Goal: Navigation & Orientation: Find specific page/section

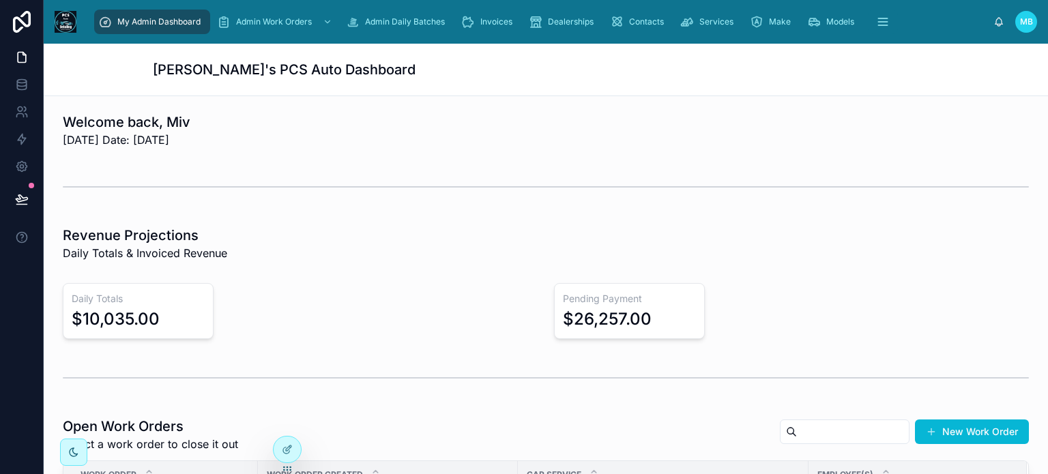
scroll to position [274, 0]
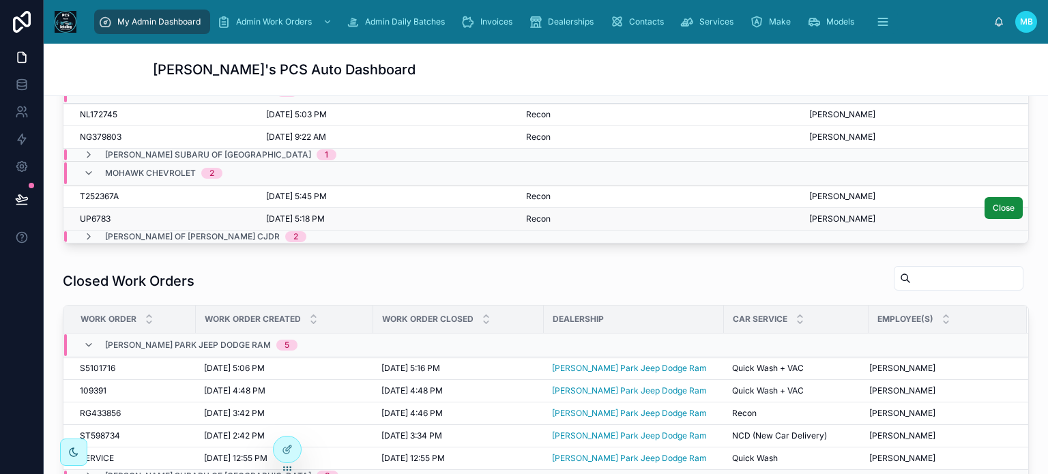
scroll to position [341, 0]
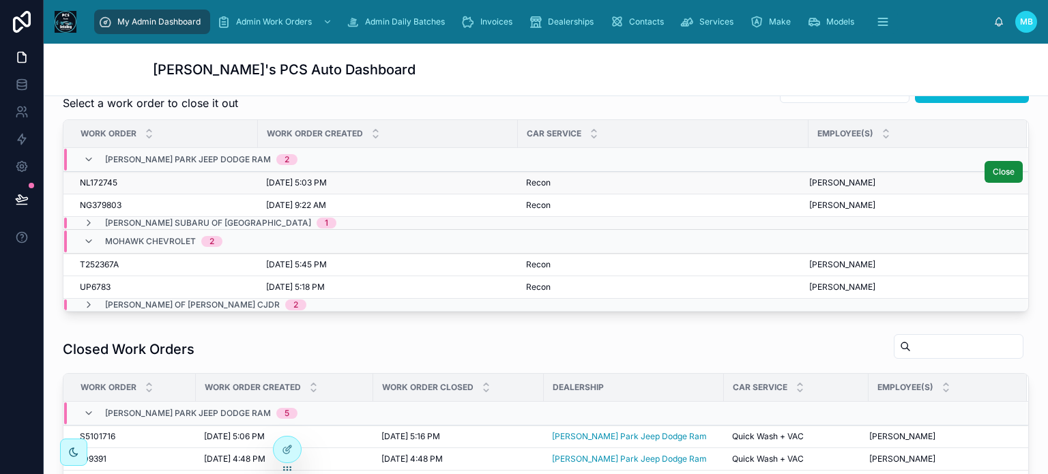
click at [98, 179] on span "NL172745" at bounding box center [99, 182] width 38 height 11
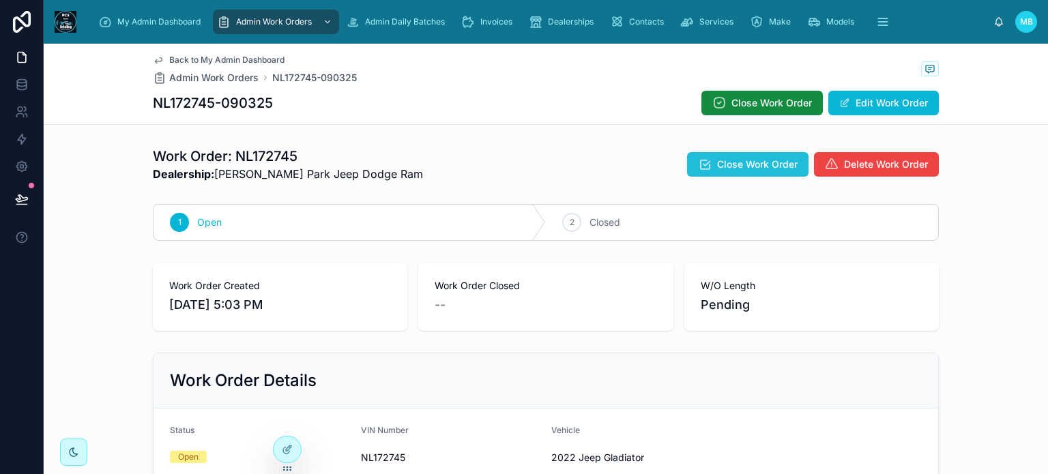
click at [745, 163] on span "Close Work Order" at bounding box center [757, 165] width 80 height 14
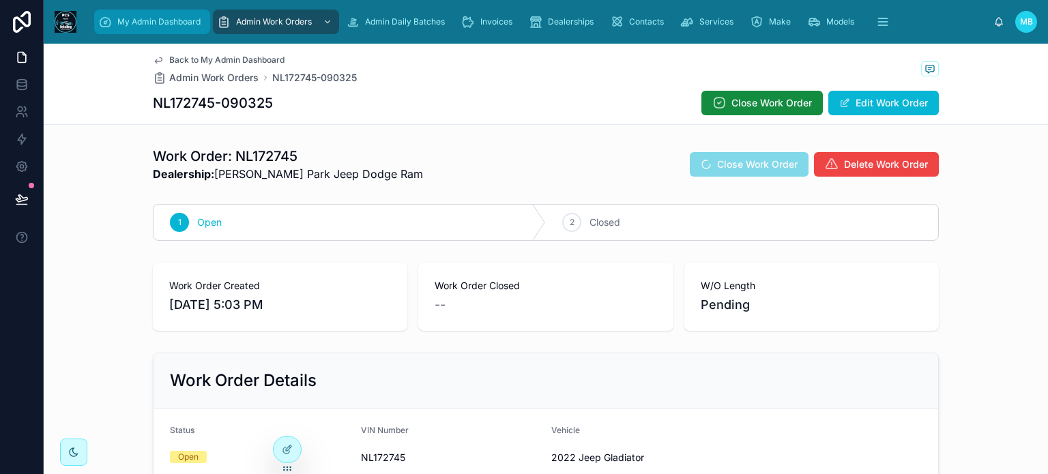
click at [140, 18] on span "My Admin Dashboard" at bounding box center [158, 21] width 83 height 11
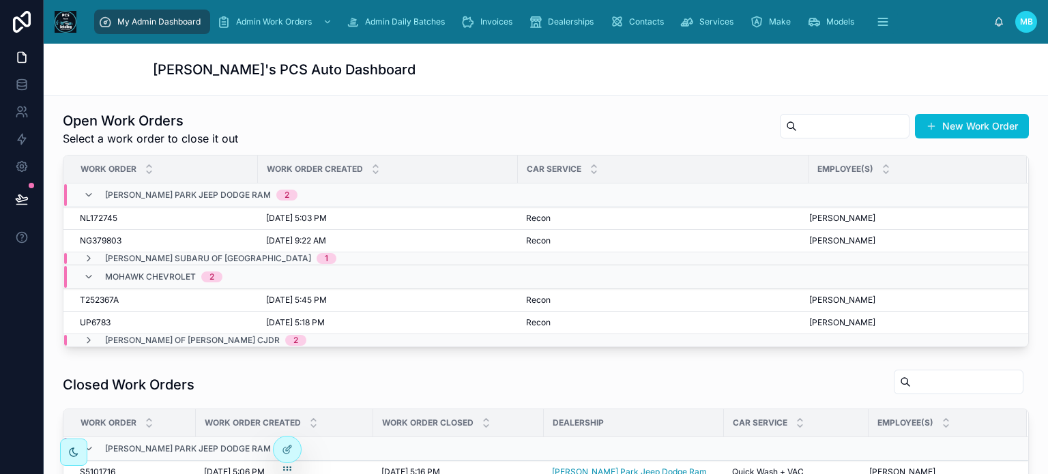
scroll to position [341, 0]
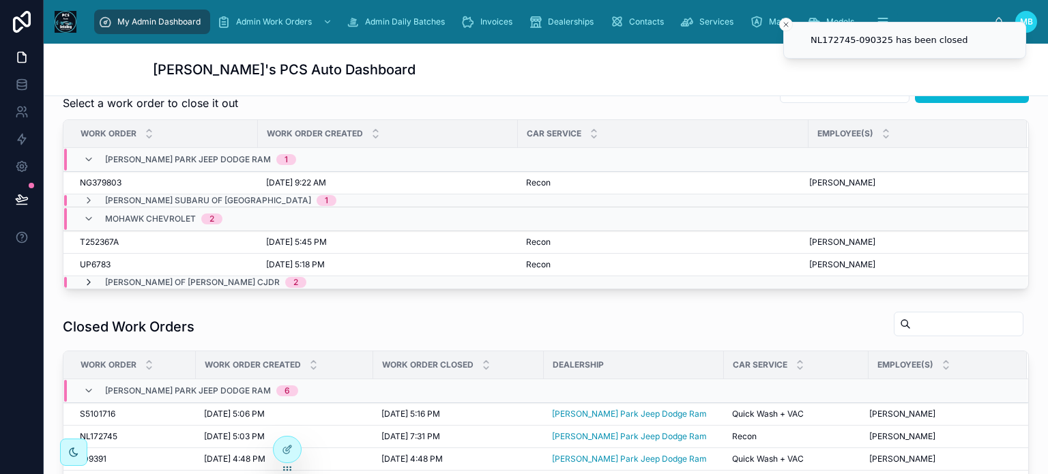
click at [88, 281] on icon at bounding box center [88, 282] width 11 height 11
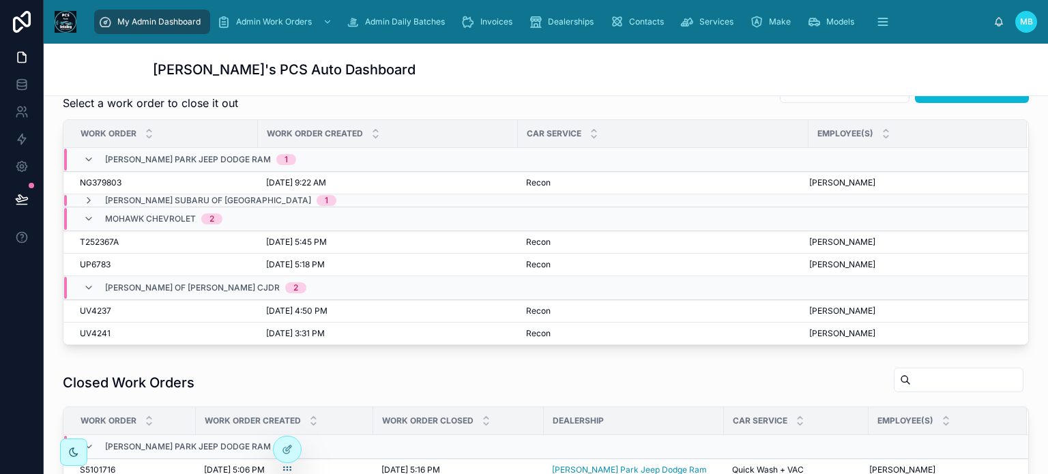
click at [88, 282] on icon at bounding box center [88, 287] width 11 height 11
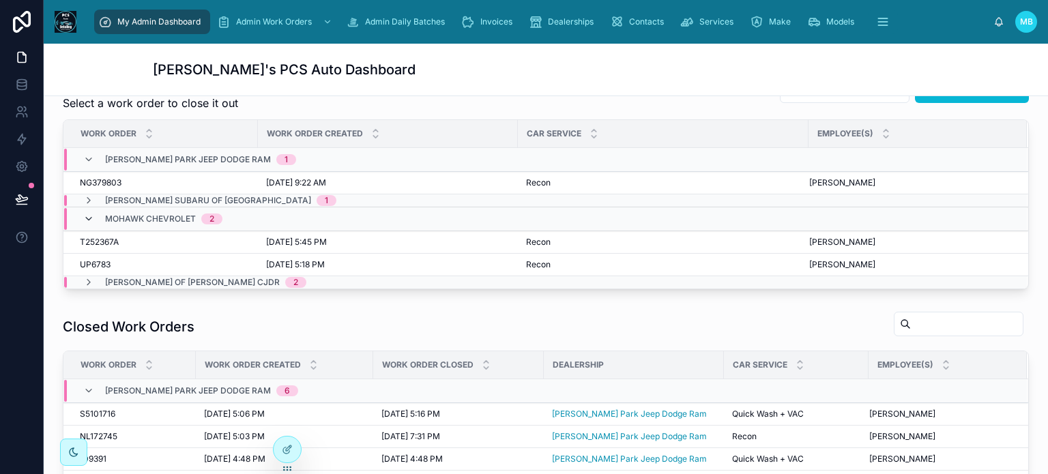
click at [87, 220] on icon at bounding box center [88, 218] width 11 height 11
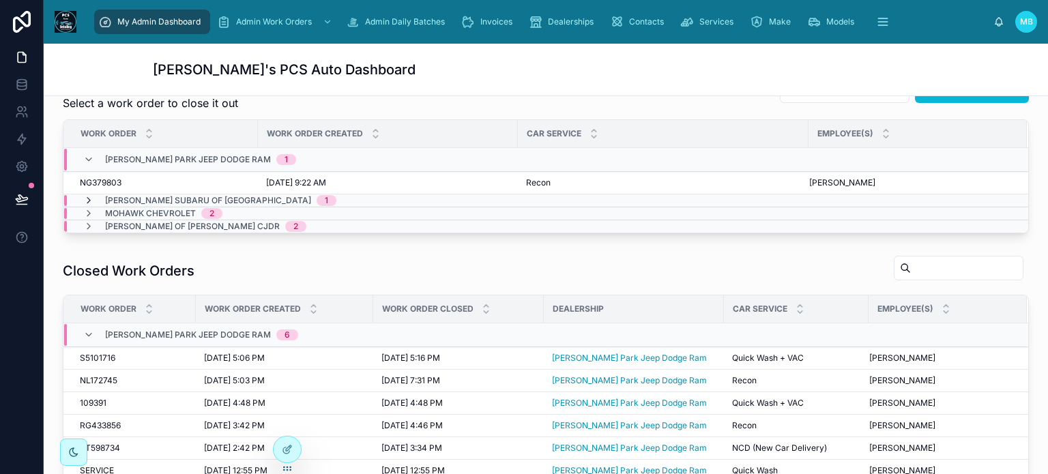
click at [91, 197] on icon at bounding box center [88, 200] width 11 height 11
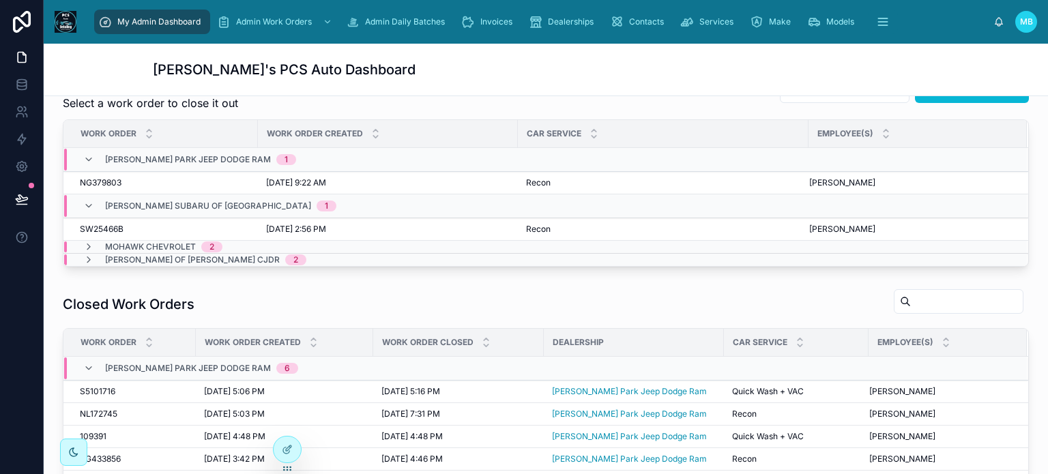
click at [91, 197] on div "[PERSON_NAME] Subaru of Bennington 1" at bounding box center [209, 206] width 253 height 22
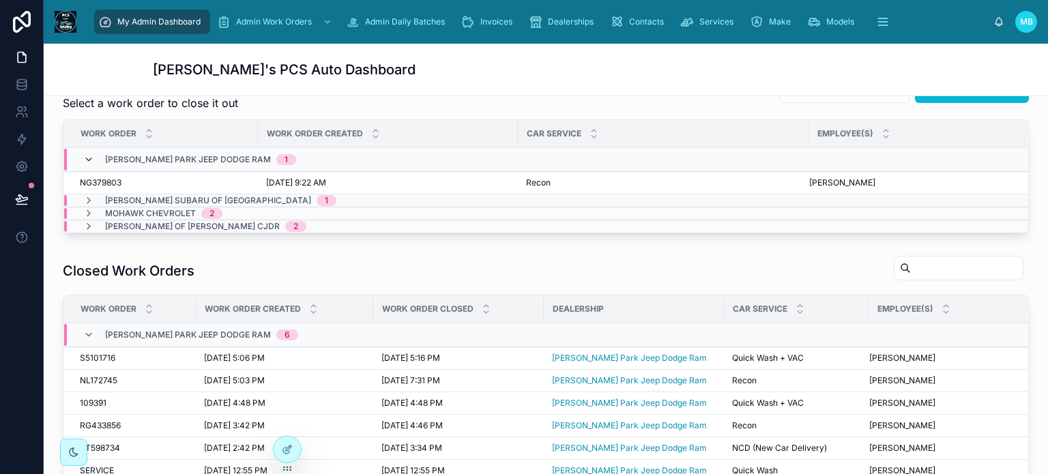
click at [90, 154] on icon at bounding box center [88, 159] width 11 height 11
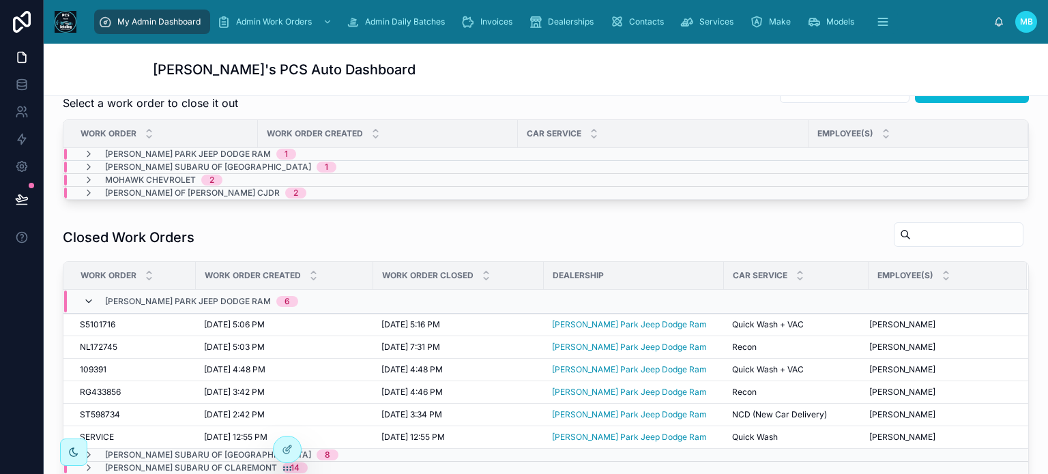
click at [87, 299] on icon at bounding box center [88, 301] width 11 height 11
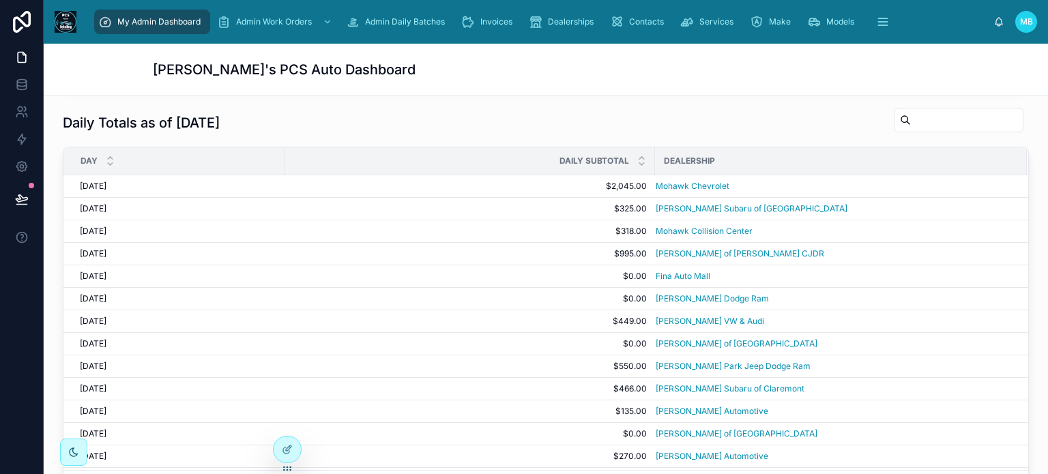
scroll to position [0, 0]
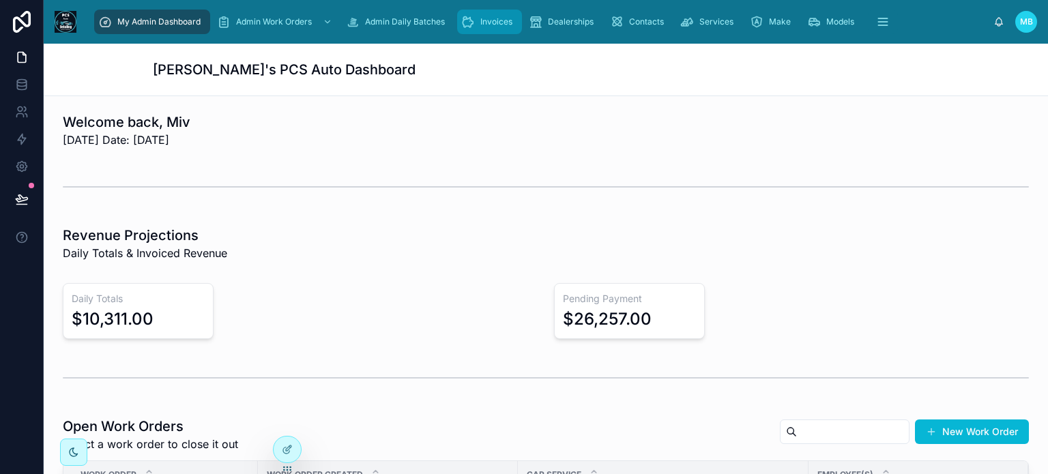
click at [484, 24] on span "Invoices" at bounding box center [496, 21] width 32 height 11
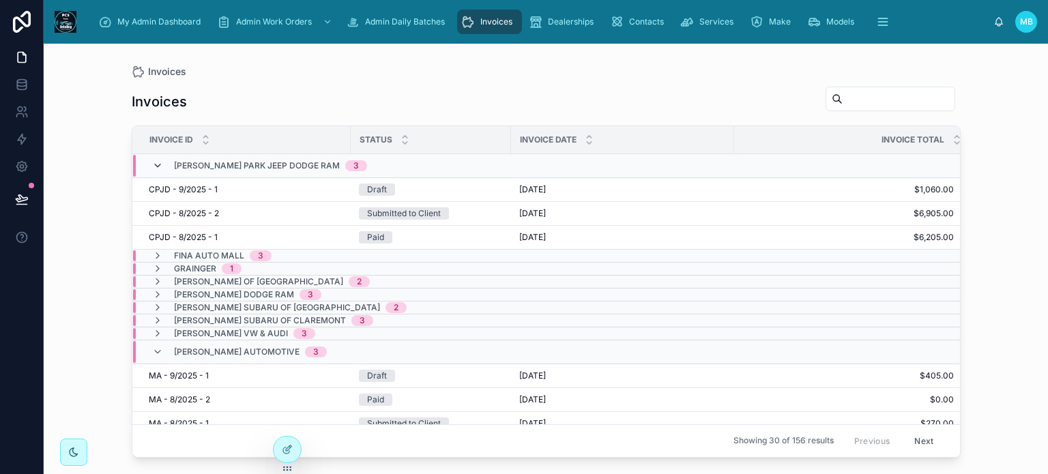
click at [156, 162] on icon at bounding box center [157, 165] width 11 height 11
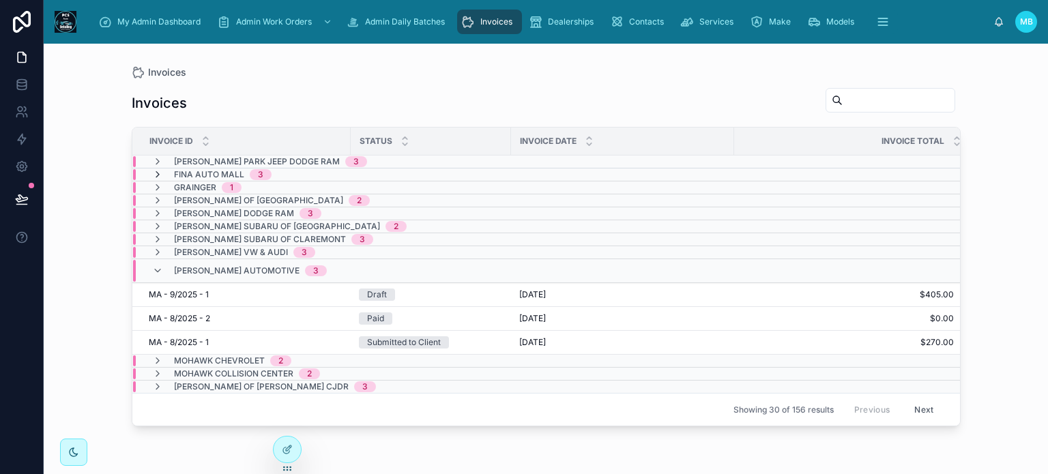
click at [158, 171] on icon at bounding box center [157, 174] width 11 height 11
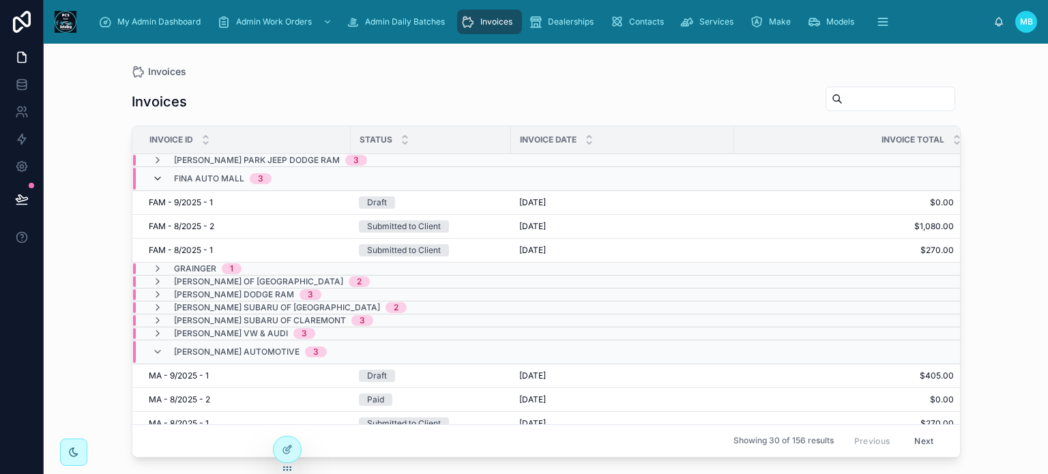
click at [157, 176] on icon at bounding box center [157, 178] width 11 height 11
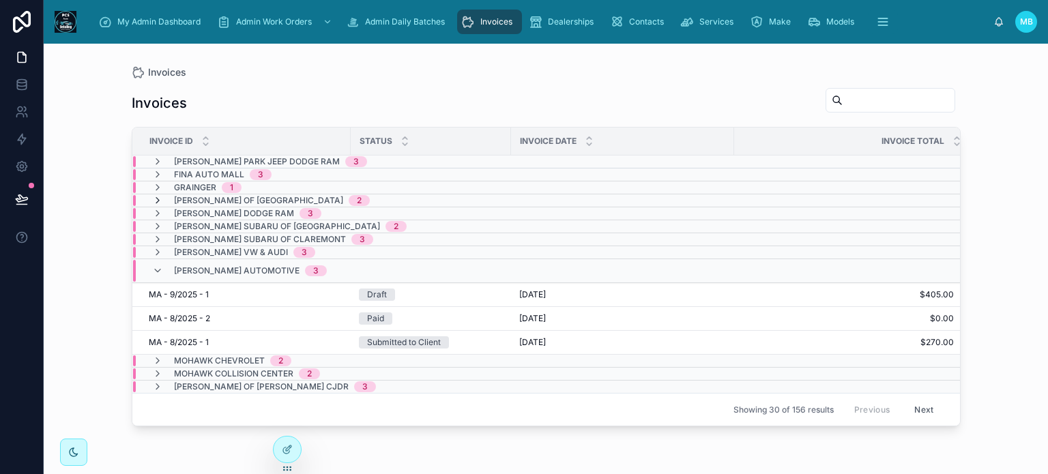
click at [158, 196] on icon at bounding box center [157, 200] width 11 height 11
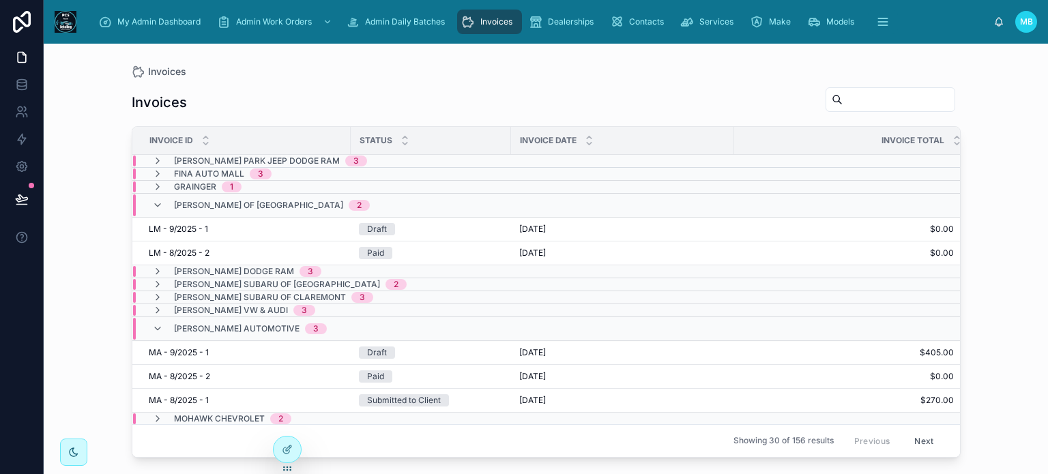
click at [158, 196] on div "[PERSON_NAME] of Manchester 2" at bounding box center [261, 205] width 218 height 22
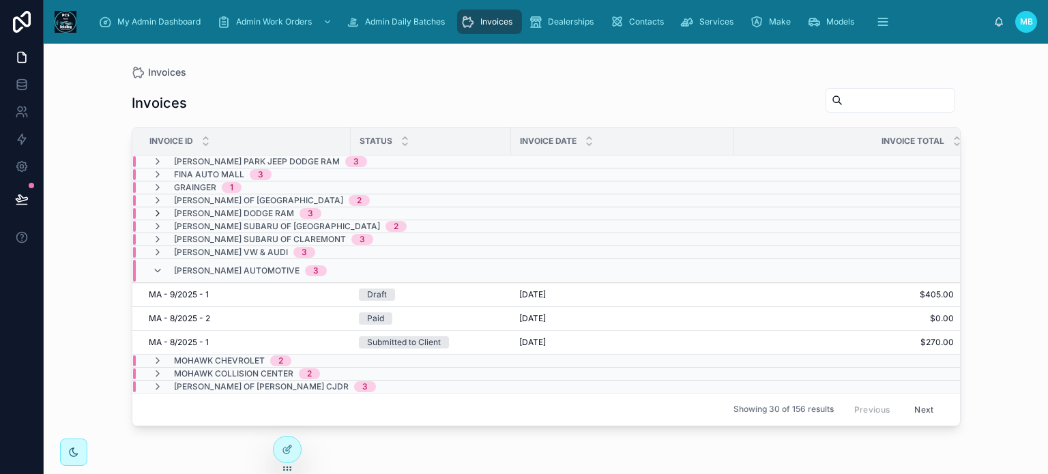
click at [154, 213] on icon at bounding box center [157, 213] width 11 height 11
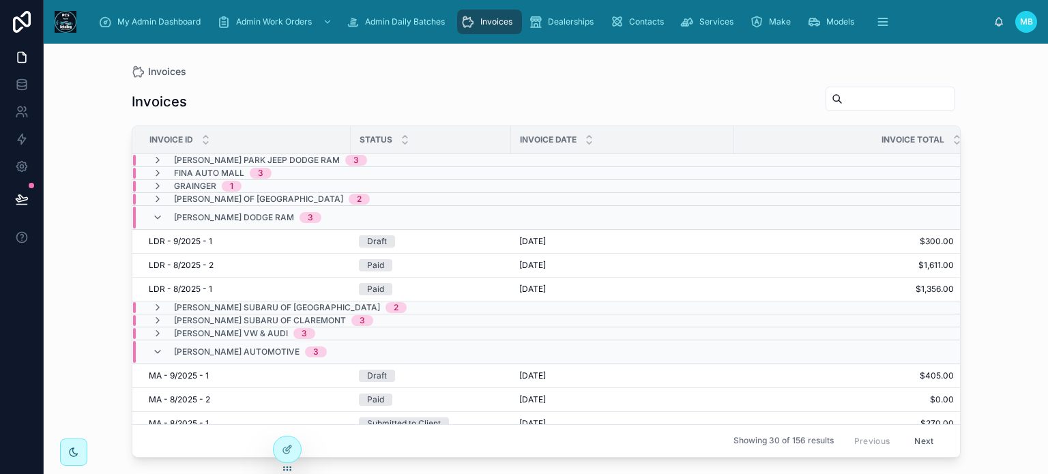
click at [154, 213] on icon at bounding box center [157, 217] width 11 height 11
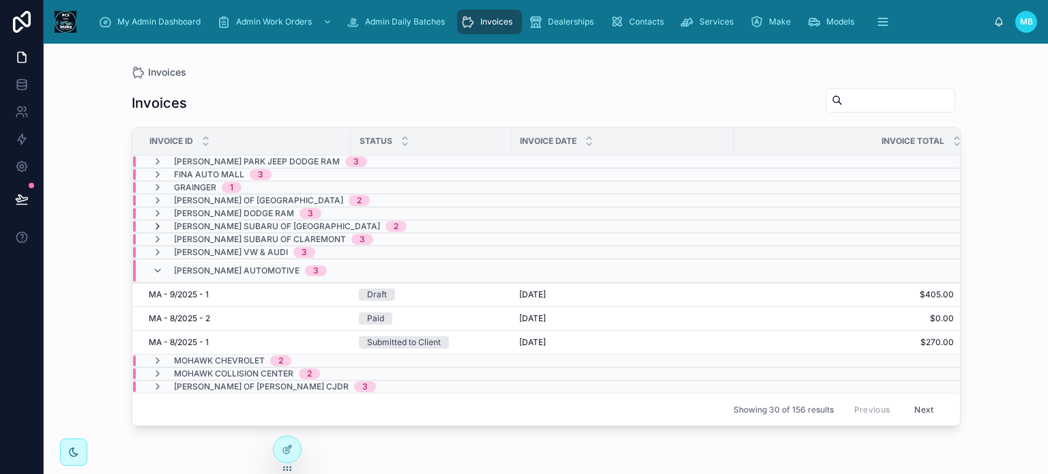
click at [154, 224] on icon at bounding box center [157, 226] width 11 height 11
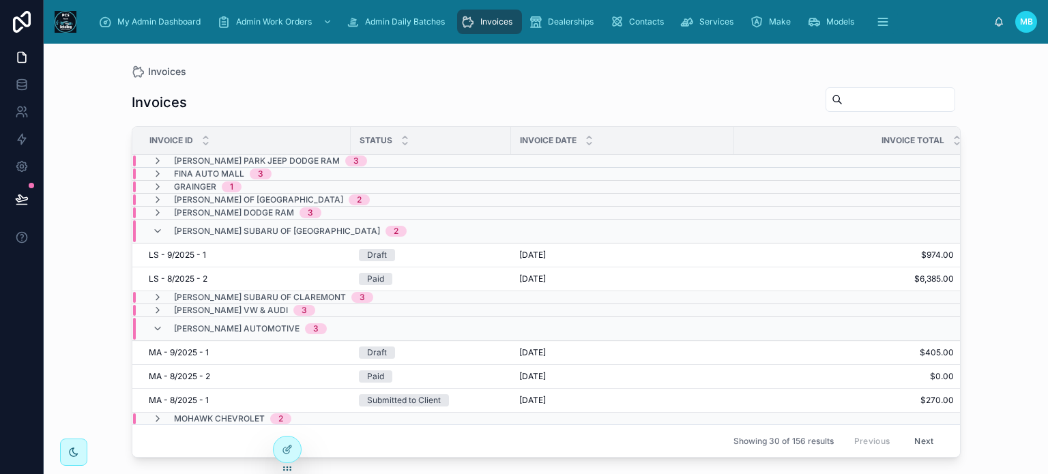
click at [154, 226] on icon at bounding box center [157, 231] width 11 height 11
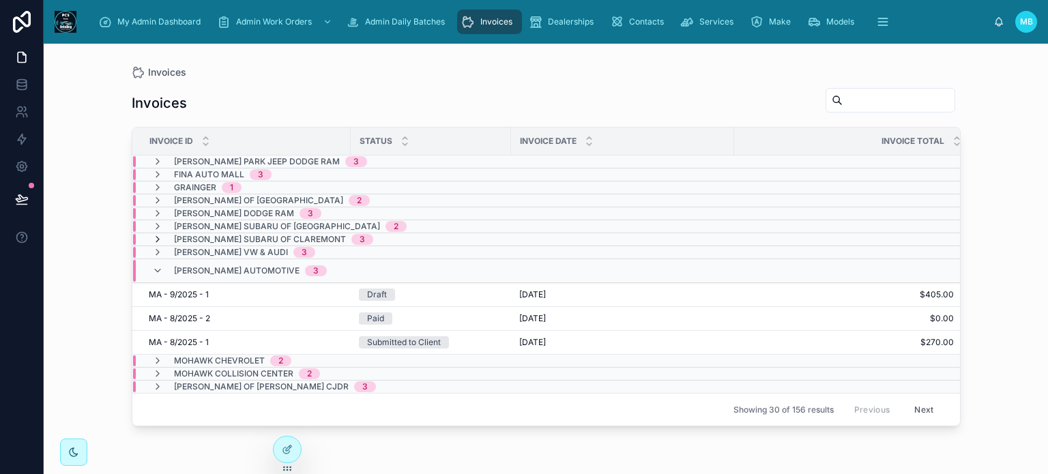
click at [157, 237] on icon at bounding box center [157, 239] width 11 height 11
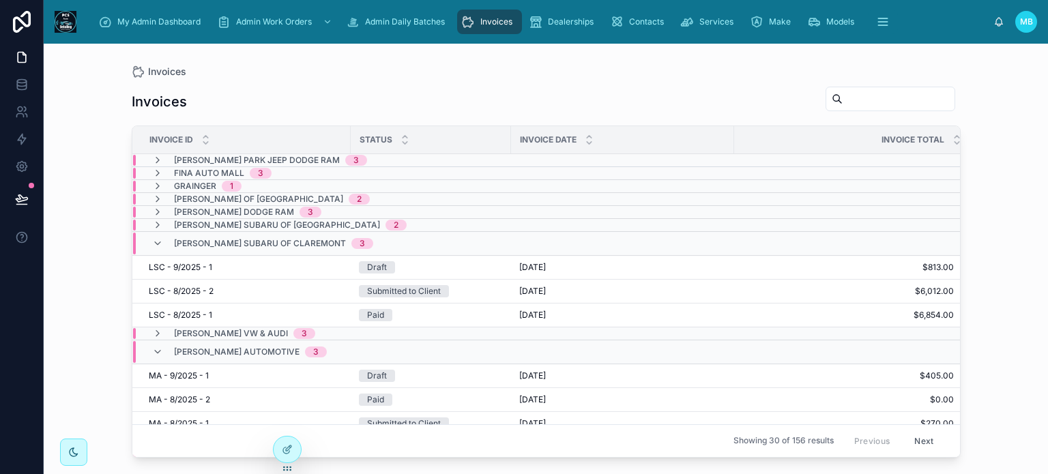
click at [157, 238] on icon at bounding box center [157, 243] width 11 height 11
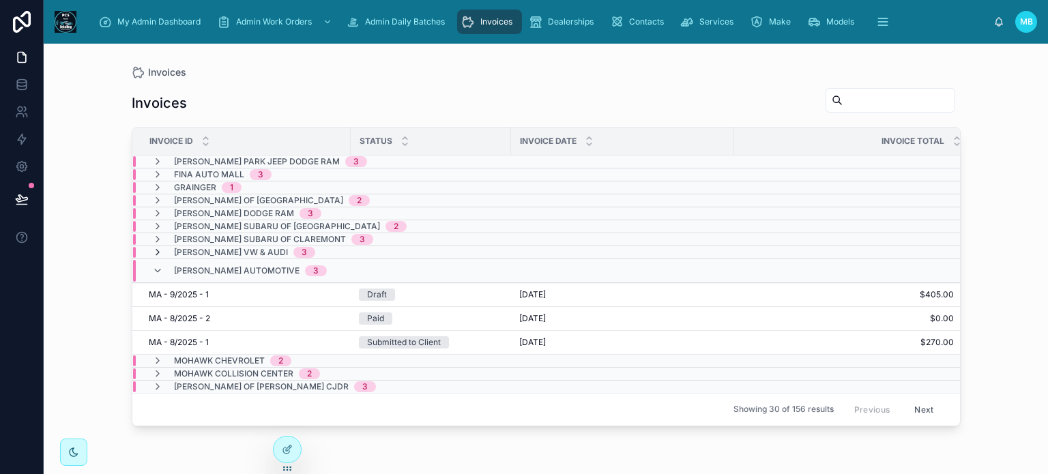
click at [158, 250] on icon at bounding box center [157, 252] width 11 height 11
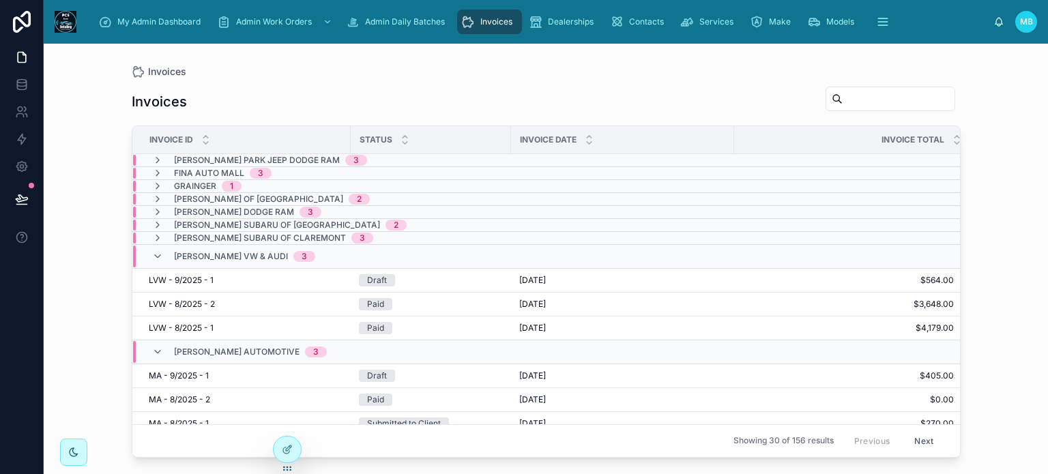
click at [158, 251] on icon at bounding box center [157, 256] width 11 height 11
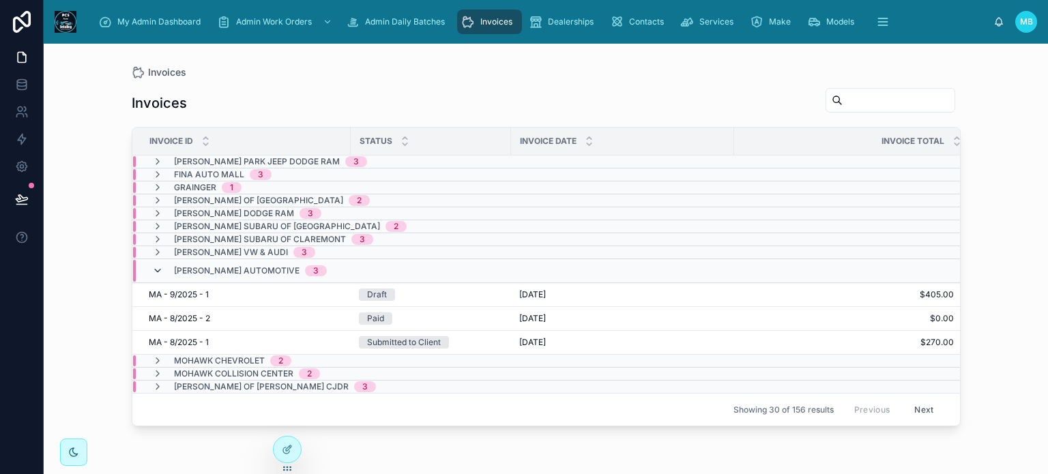
click at [158, 265] on icon at bounding box center [157, 270] width 11 height 11
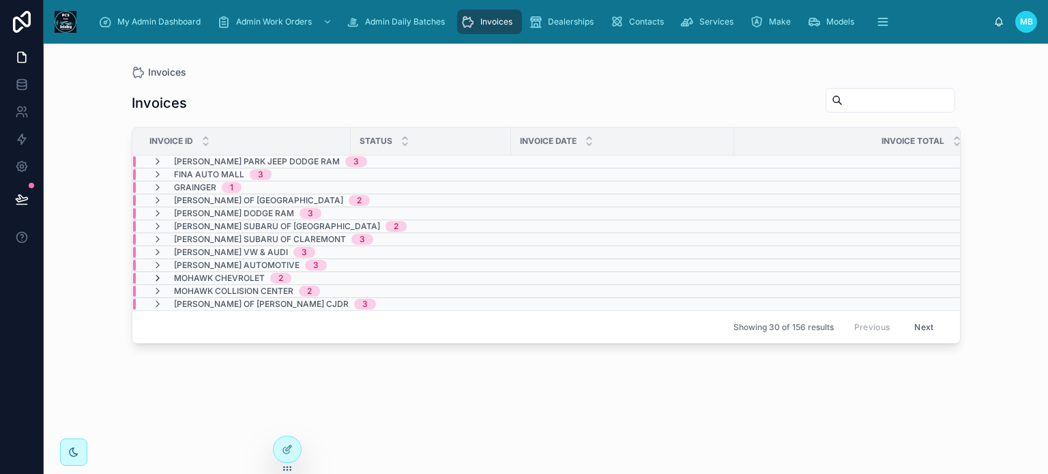
click at [161, 274] on icon at bounding box center [157, 278] width 11 height 11
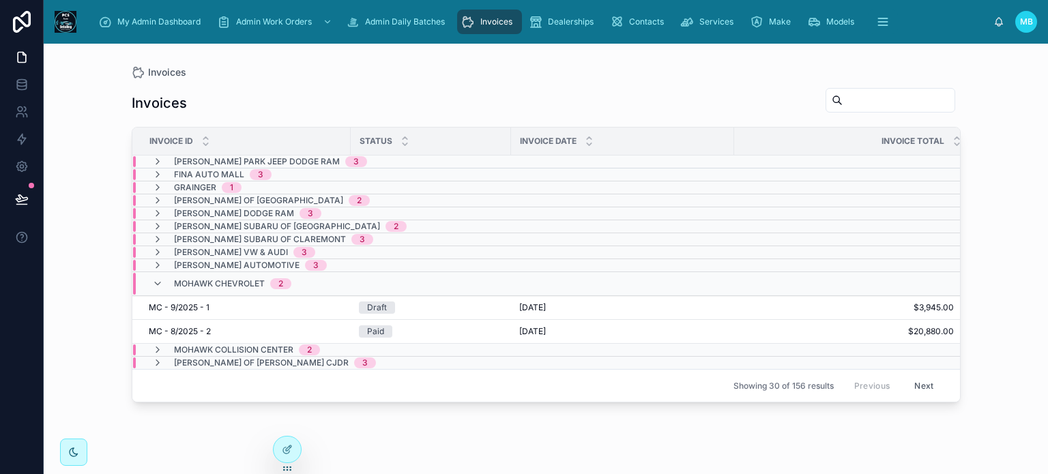
click at [161, 274] on div "Mohawk Chevrolet 2" at bounding box center [221, 284] width 139 height 22
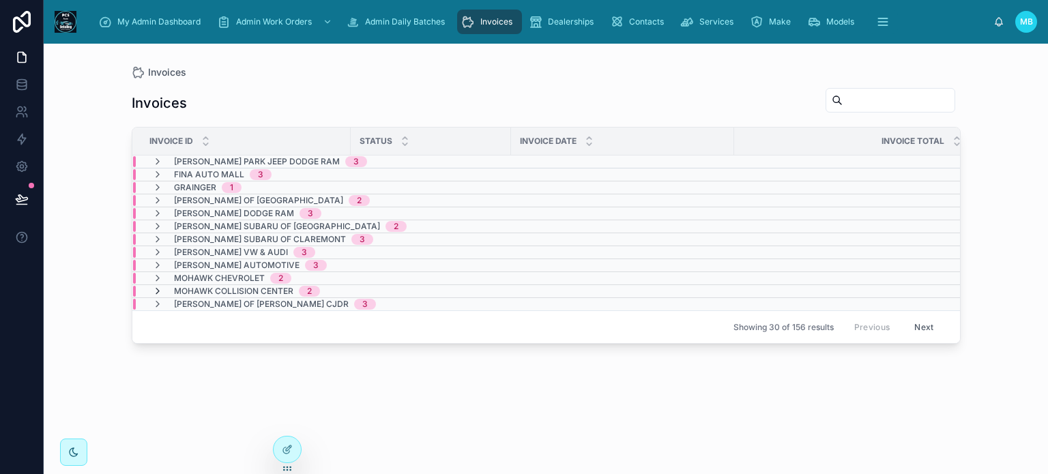
click at [161, 286] on icon at bounding box center [157, 291] width 11 height 11
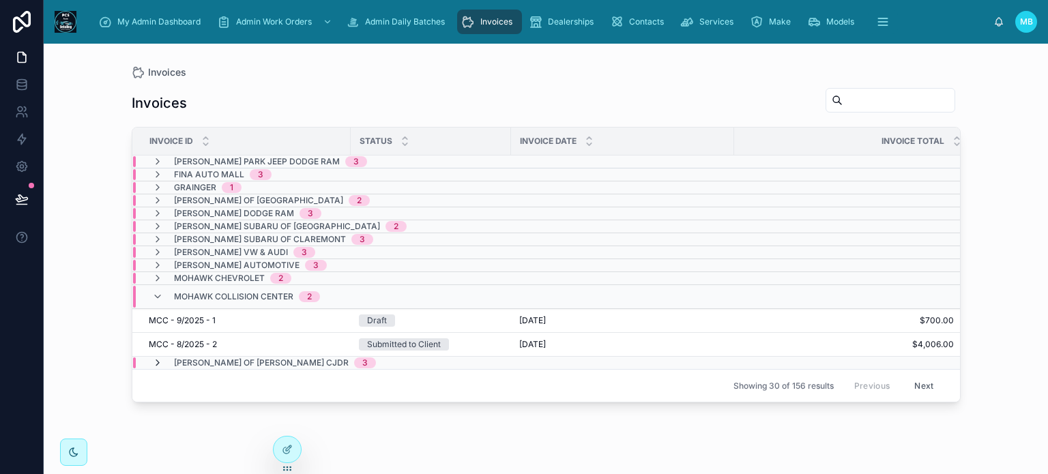
click at [160, 359] on icon at bounding box center [157, 362] width 11 height 11
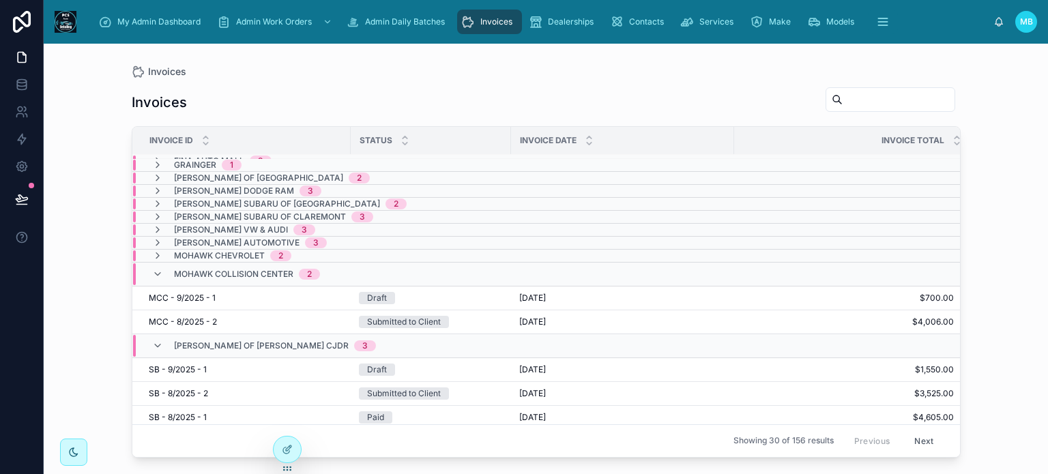
scroll to position [33, 0]
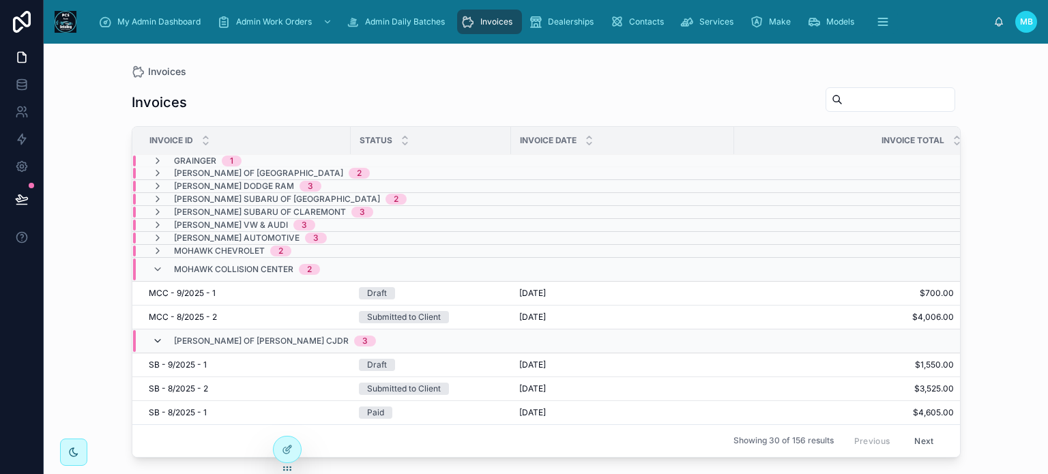
click at [156, 336] on icon at bounding box center [157, 341] width 11 height 11
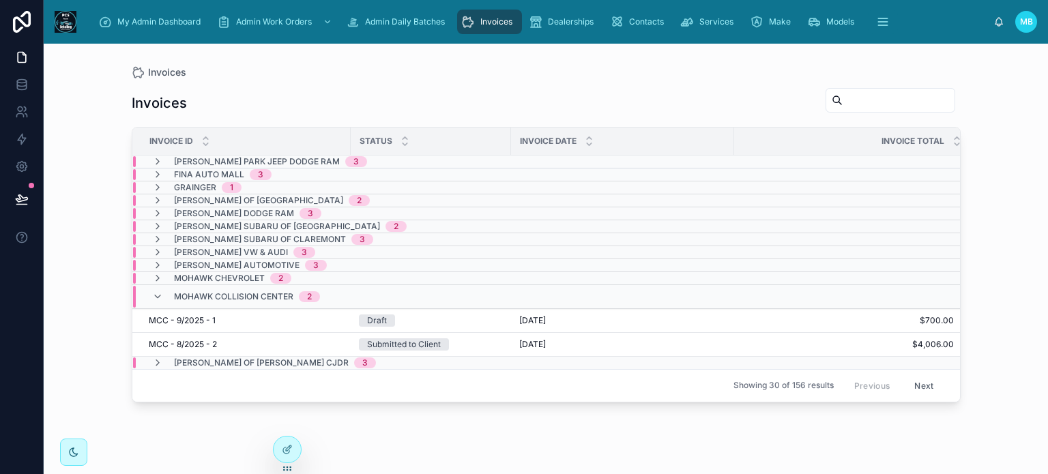
scroll to position [0, 0]
click at [158, 295] on icon at bounding box center [157, 296] width 11 height 11
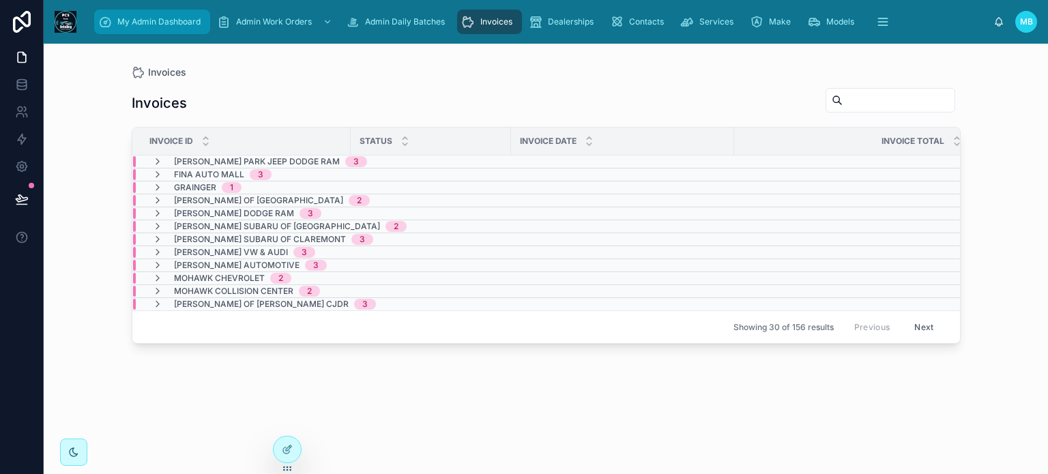
click at [147, 17] on span "My Admin Dashboard" at bounding box center [158, 21] width 83 height 11
